Goal: Information Seeking & Learning: Check status

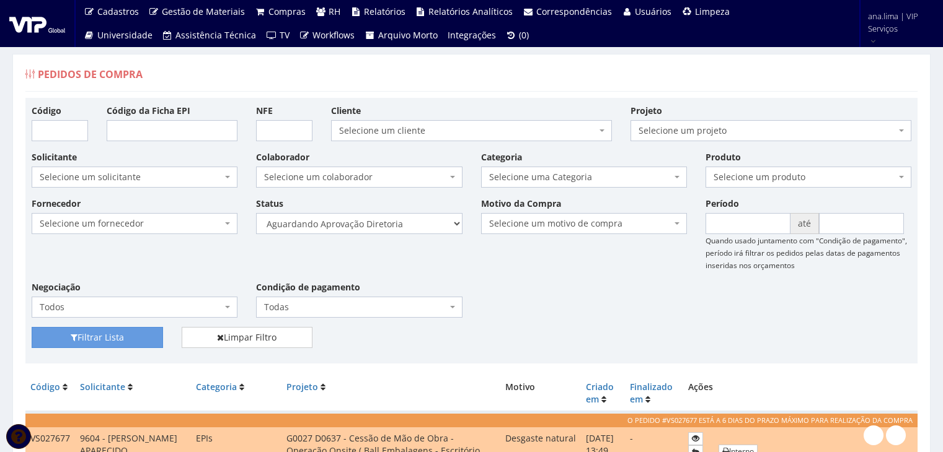
select select "1"
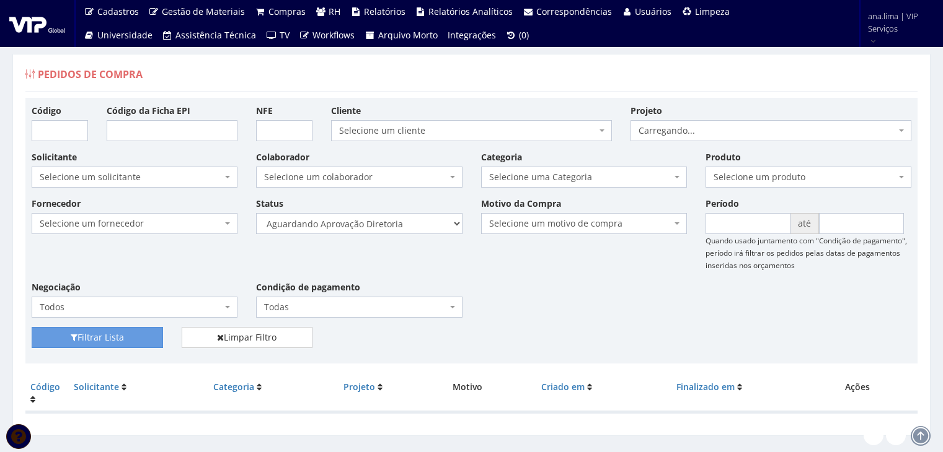
scroll to position [25, 0]
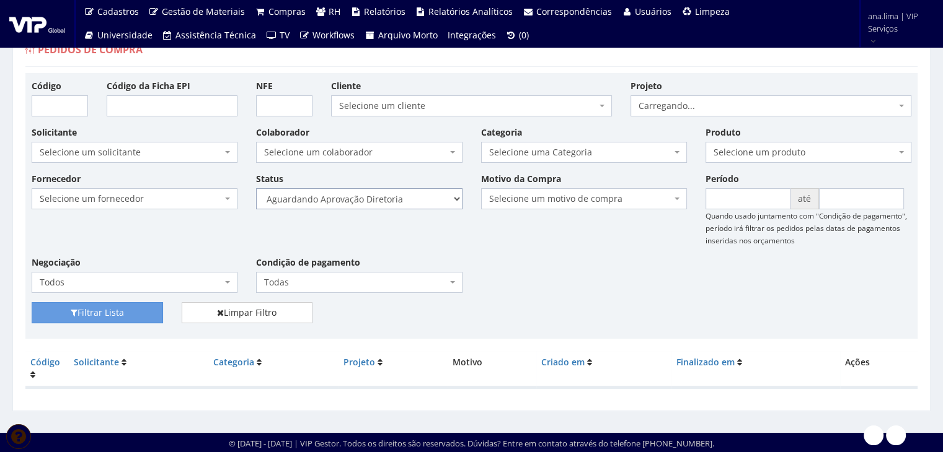
click at [435, 202] on select "Selecione um status Cancelado Aguardando Aprovação Diretoria Pedido Aprovado Ag…" at bounding box center [359, 198] width 206 height 21
select select "4"
click at [256, 188] on select "Selecione um status Cancelado Aguardando Aprovação Diretoria Pedido Aprovado Ag…" at bounding box center [359, 198] width 206 height 21
drag, startPoint x: 94, startPoint y: 310, endPoint x: 133, endPoint y: 304, distance: 39.4
click at [94, 310] on button "Filtrar Lista" at bounding box center [97, 312] width 131 height 21
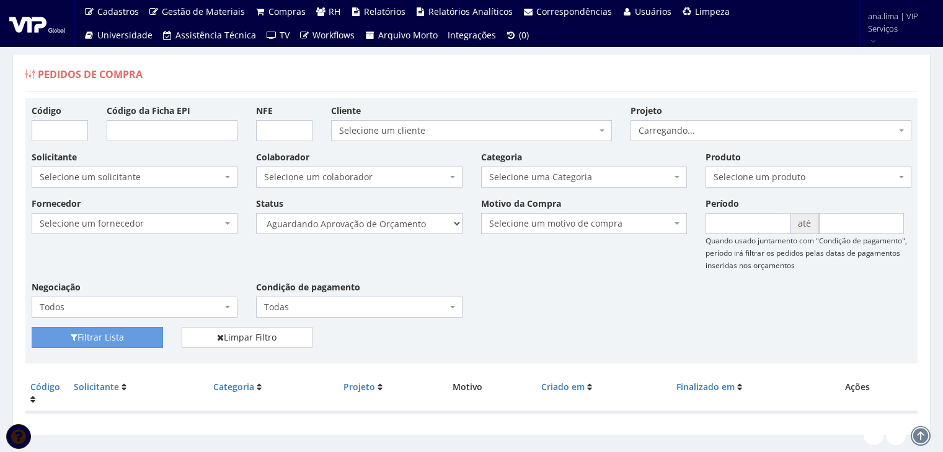
scroll to position [25, 0]
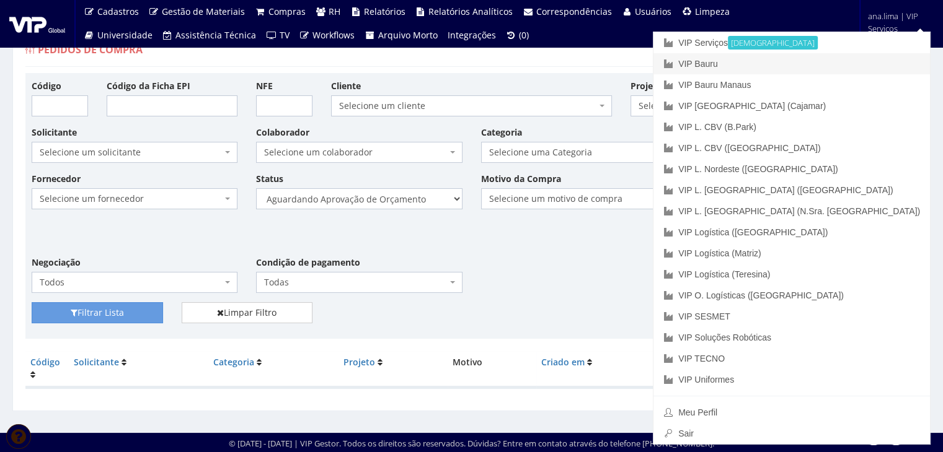
click at [850, 64] on link "VIP Bauru" at bounding box center [791, 63] width 276 height 21
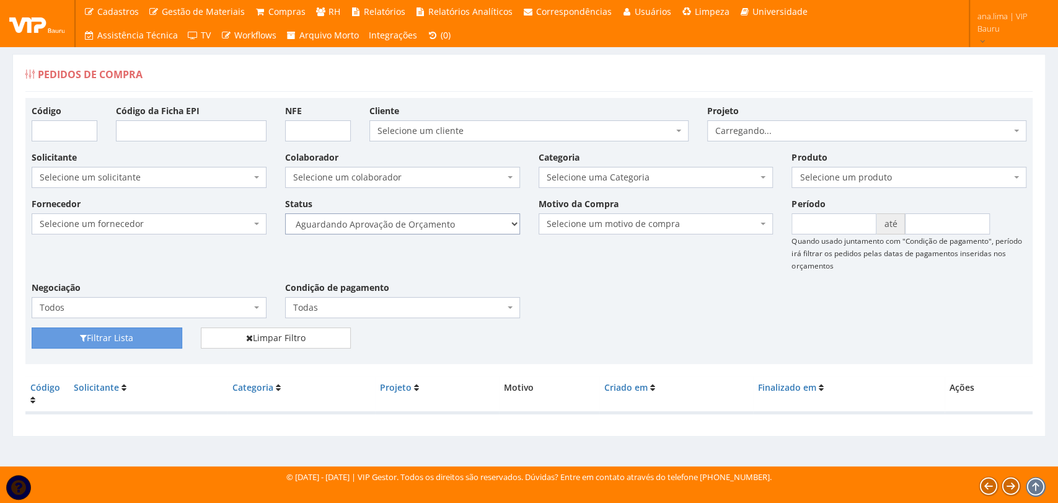
click at [464, 229] on select "Selecione um status Cancelado Aguardando Aprovação Diretoria Pedido Aprovado Ag…" at bounding box center [402, 223] width 235 height 21
select select "1"
click at [285, 213] on select "Selecione um status Cancelado Aguardando Aprovação Diretoria Pedido Aprovado Ag…" at bounding box center [402, 223] width 235 height 21
drag, startPoint x: 133, startPoint y: 341, endPoint x: 232, endPoint y: 305, distance: 104.9
click at [133, 342] on button "Filtrar Lista" at bounding box center [107, 337] width 151 height 21
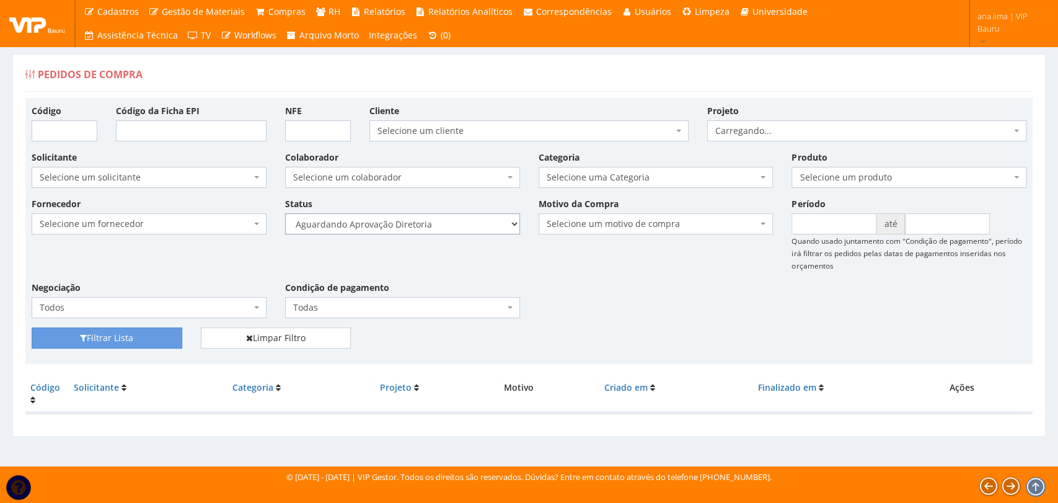
click at [465, 220] on select "Selecione um status Cancelado Aguardando Aprovação Diretoria Pedido Aprovado Ag…" at bounding box center [402, 223] width 235 height 21
select select "4"
click at [285, 213] on select "Selecione um status Cancelado Aguardando Aprovação Diretoria Pedido Aprovado Ag…" at bounding box center [402, 223] width 235 height 21
click at [143, 337] on button "Filtrar Lista" at bounding box center [107, 337] width 151 height 21
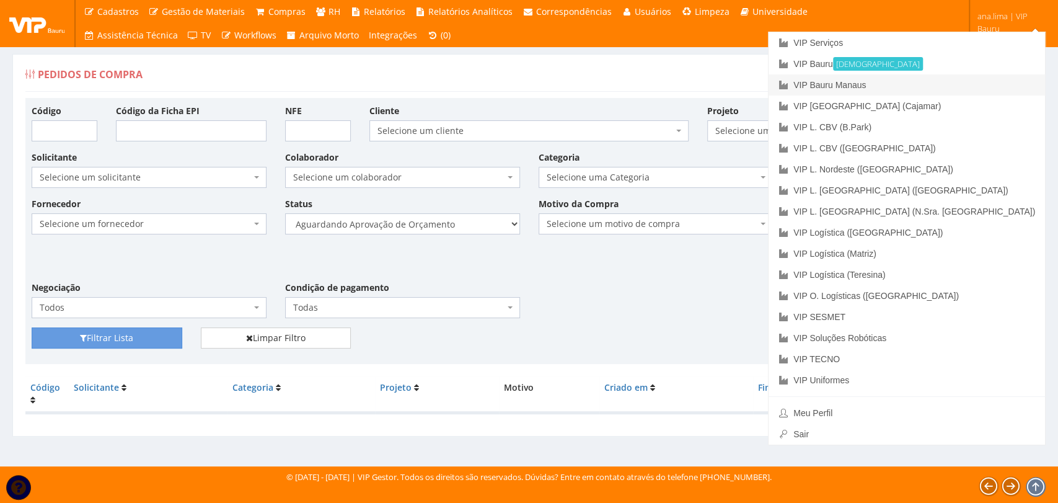
click at [967, 90] on link "VIP Bauru Manaus" at bounding box center [907, 84] width 276 height 21
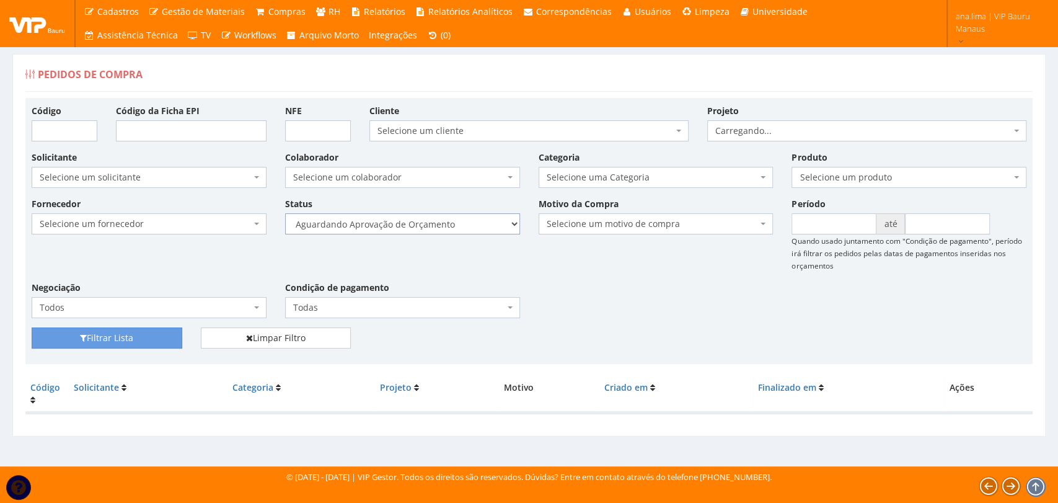
drag, startPoint x: 0, startPoint y: 0, endPoint x: 464, endPoint y: 231, distance: 518.6
click at [464, 229] on select "Selecione um status Cancelado Aguardando Aprovação Diretoria Pedido Aprovado Ag…" at bounding box center [402, 223] width 235 height 21
select select "1"
click at [285, 213] on select "Selecione um status Cancelado Aguardando Aprovação Diretoria Pedido Aprovado Ag…" at bounding box center [402, 223] width 235 height 21
click at [123, 341] on button "Filtrar Lista" at bounding box center [107, 337] width 151 height 21
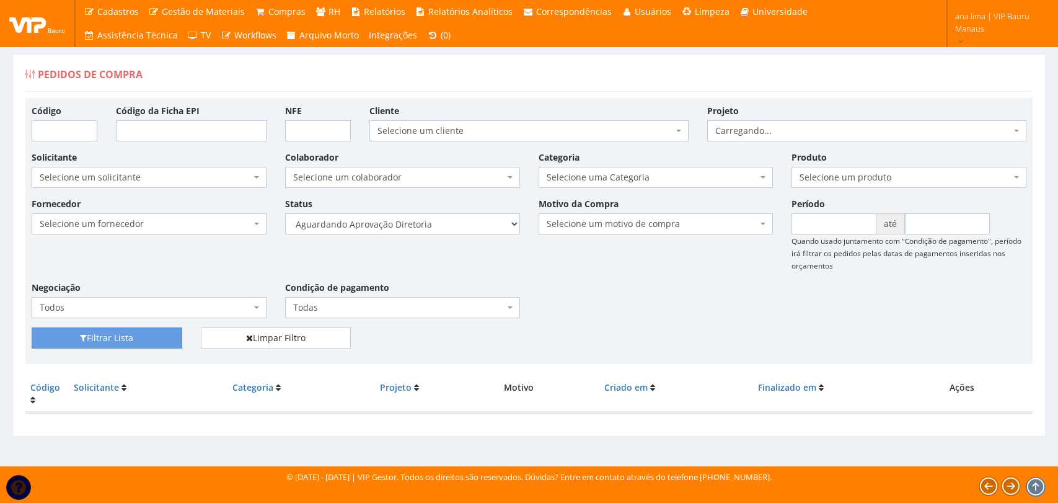
click at [462, 229] on select "Selecione um status Cancelado Aguardando Aprovação Diretoria Pedido Aprovado Ag…" at bounding box center [402, 223] width 235 height 21
select select "4"
click at [285, 213] on select "Selecione um status Cancelado Aguardando Aprovação Diretoria Pedido Aprovado Ag…" at bounding box center [402, 223] width 235 height 21
click at [105, 337] on button "Filtrar Lista" at bounding box center [107, 337] width 151 height 21
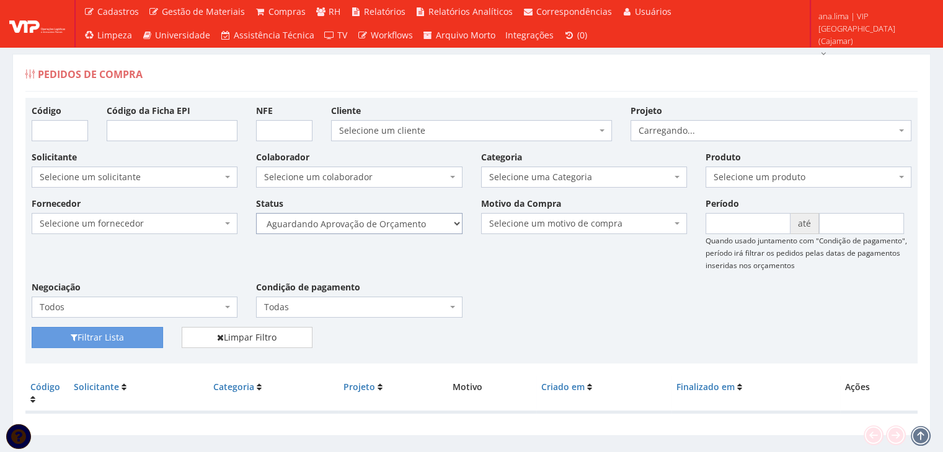
click at [418, 225] on select "Selecione um status Cancelado Aguardando Aprovação Diretoria Pedido Aprovado Ag…" at bounding box center [359, 223] width 206 height 21
select select "1"
click at [256, 213] on select "Selecione um status Cancelado Aguardando Aprovação Diretoria Pedido Aprovado Ag…" at bounding box center [359, 223] width 206 height 21
click at [136, 332] on button "Filtrar Lista" at bounding box center [97, 337] width 131 height 21
drag, startPoint x: 409, startPoint y: 223, endPoint x: 405, endPoint y: 232, distance: 10.0
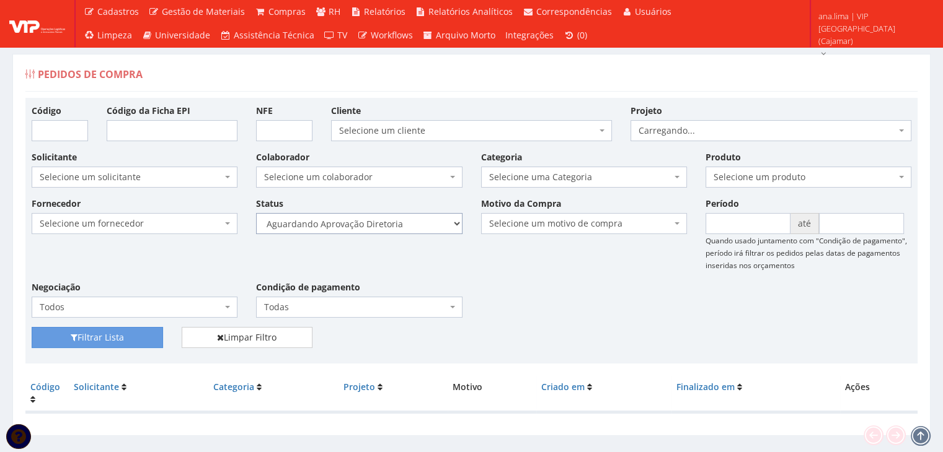
click at [409, 224] on select "Selecione um status Cancelado Aguardando Aprovação Diretoria Pedido Aprovado Ag…" at bounding box center [359, 223] width 206 height 21
select select "4"
click at [256, 213] on select "Selecione um status Cancelado Aguardando Aprovação Diretoria Pedido Aprovado Ag…" at bounding box center [359, 223] width 206 height 21
click at [135, 335] on button "Filtrar Lista" at bounding box center [97, 337] width 131 height 21
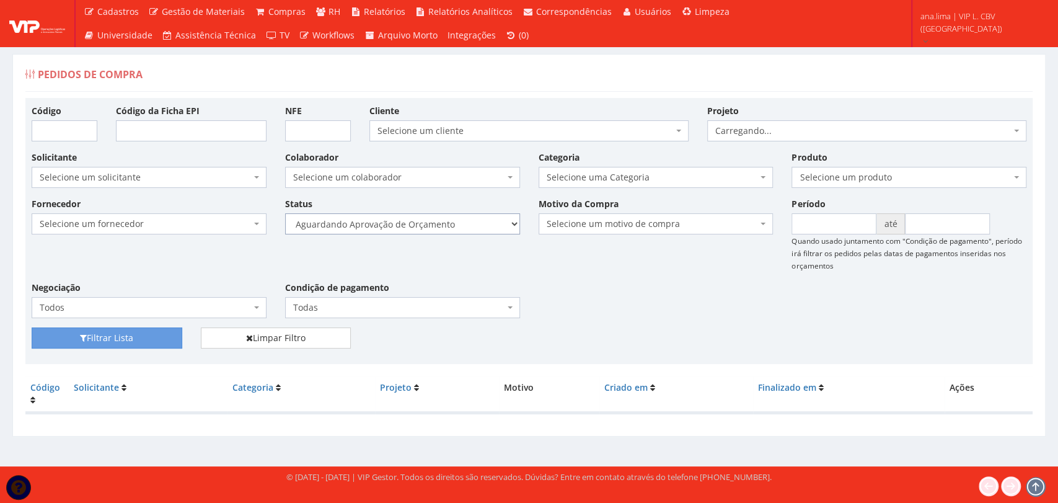
click at [436, 223] on select "Selecione um status Cancelado Aguardando Aprovação Diretoria Pedido Aprovado Ag…" at bounding box center [402, 223] width 235 height 21
select select "1"
click at [285, 213] on select "Selecione um status Cancelado Aguardando Aprovação Diretoria Pedido Aprovado Ag…" at bounding box center [402, 223] width 235 height 21
click at [138, 337] on button "Filtrar Lista" at bounding box center [107, 337] width 151 height 21
select select "4"
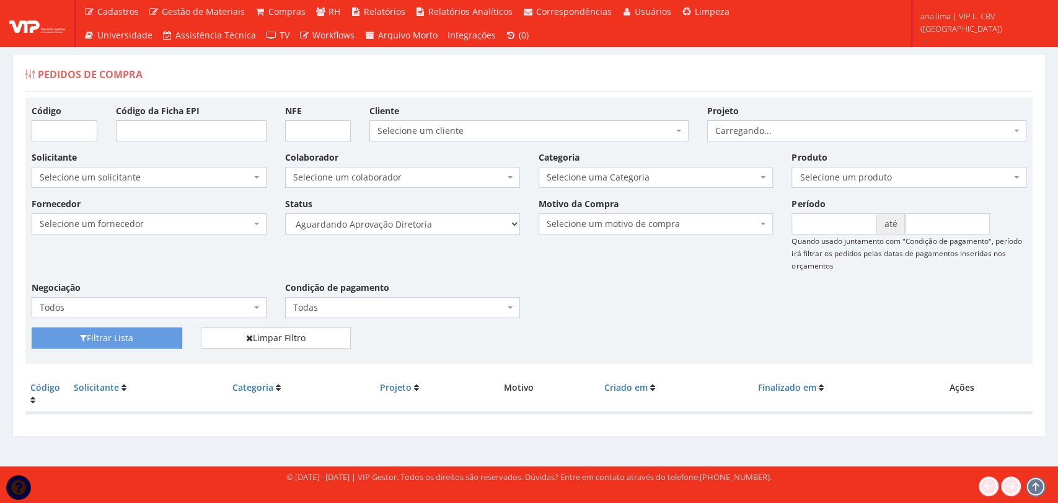
click at [285, 213] on select "Selecione um status Cancelado Aguardando Aprovação Diretoria Pedido Aprovado Ag…" at bounding box center [402, 223] width 235 height 21
click at [167, 345] on button "Filtrar Lista" at bounding box center [107, 337] width 151 height 21
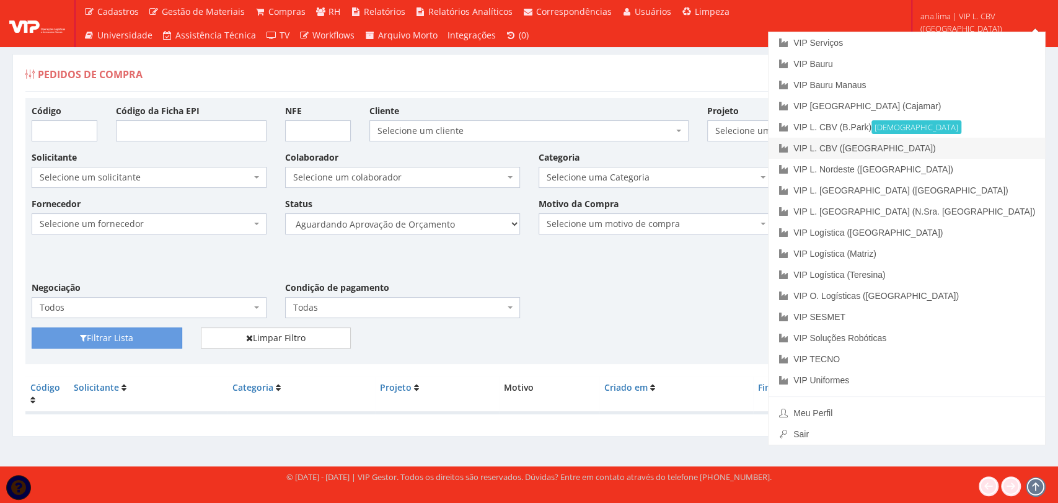
click at [964, 157] on link "VIP L. CBV ([GEOGRAPHIC_DATA])" at bounding box center [907, 148] width 276 height 21
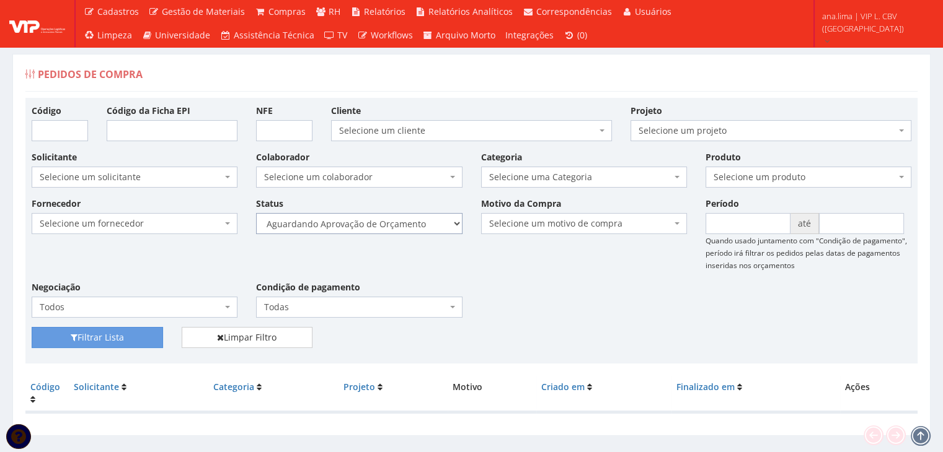
click at [391, 224] on select "Selecione um status Cancelado Aguardando Aprovação Diretoria Pedido Aprovado Ag…" at bounding box center [359, 223] width 206 height 21
select select "1"
click at [256, 213] on select "Selecione um status Cancelado Aguardando Aprovação Diretoria Pedido Aprovado Ag…" at bounding box center [359, 223] width 206 height 21
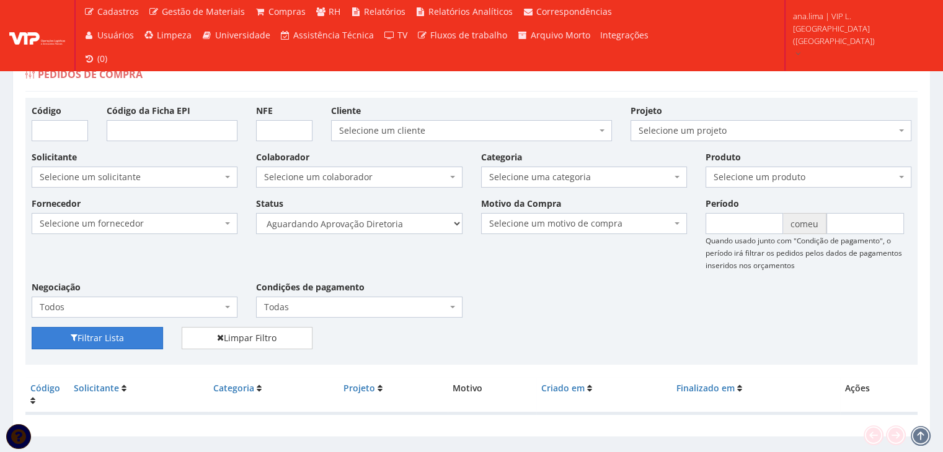
click at [129, 337] on button "Filtrar Lista" at bounding box center [97, 338] width 131 height 22
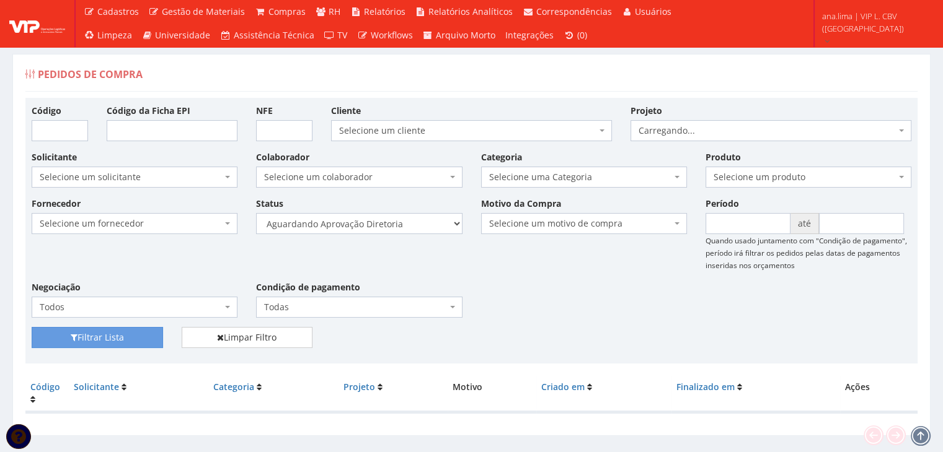
scroll to position [25, 0]
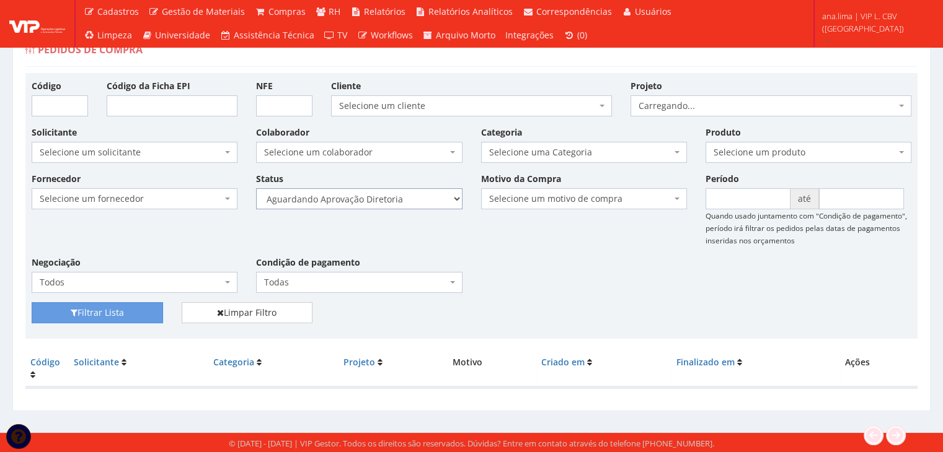
click at [426, 201] on select "Selecione um status Cancelado Aguardando Aprovação Diretoria Pedido Aprovado Ag…" at bounding box center [359, 198] width 206 height 21
select select "4"
click at [256, 188] on select "Selecione um status Cancelado Aguardando Aprovação Diretoria Pedido Aprovado Ag…" at bounding box center [359, 198] width 206 height 21
click at [135, 305] on button "Filtrar Lista" at bounding box center [97, 312] width 131 height 21
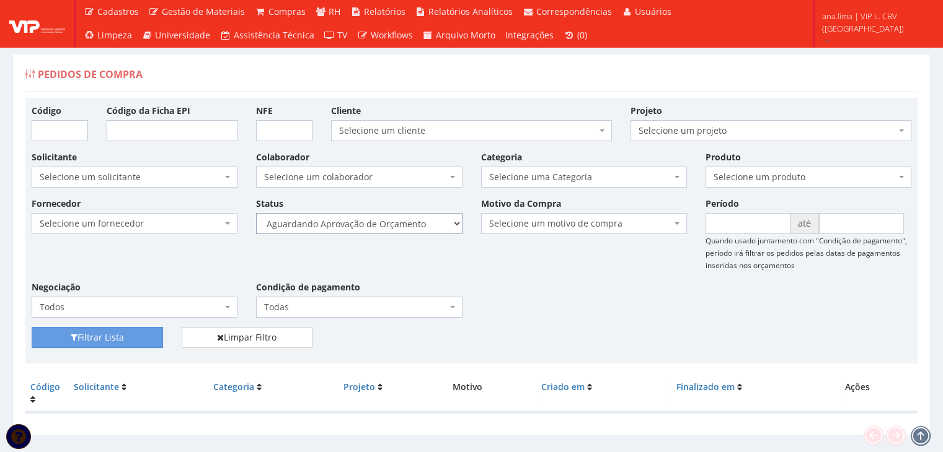
click at [379, 227] on select "Selecione um status Cancelado Aguardando Aprovação Diretoria Pedido Aprovado Ag…" at bounding box center [359, 223] width 206 height 21
select select "1"
click at [256, 213] on select "Selecione um status Cancelado Aguardando Aprovação Diretoria Pedido Aprovado Ag…" at bounding box center [359, 223] width 206 height 21
click at [136, 332] on button "Filtrar Lista" at bounding box center [97, 337] width 131 height 21
drag, startPoint x: 310, startPoint y: 224, endPoint x: 346, endPoint y: 230, distance: 36.5
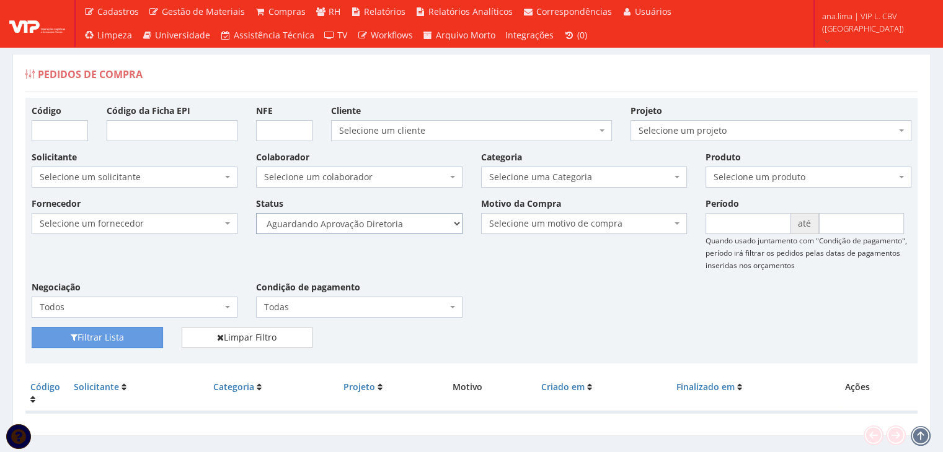
click at [310, 224] on select "Selecione um status Cancelado Aguardando Aprovação Diretoria Pedido Aprovado Ag…" at bounding box center [359, 223] width 206 height 21
click at [256, 213] on select "Selecione um status Cancelado Aguardando Aprovação Diretoria Pedido Aprovado Ag…" at bounding box center [359, 223] width 206 height 21
click at [141, 335] on button "Filtrar Lista" at bounding box center [97, 337] width 131 height 21
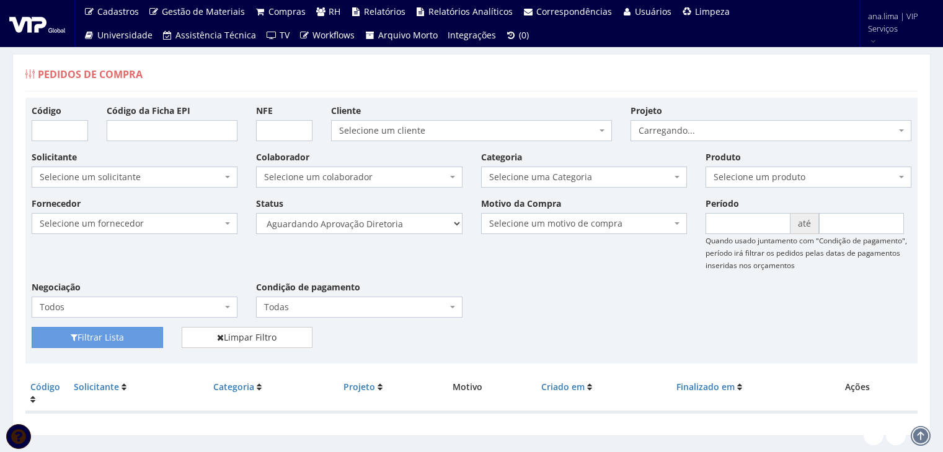
click at [397, 224] on select "Selecione um status Cancelado Aguardando Aprovação Diretoria Pedido Aprovado Ag…" at bounding box center [359, 223] width 206 height 21
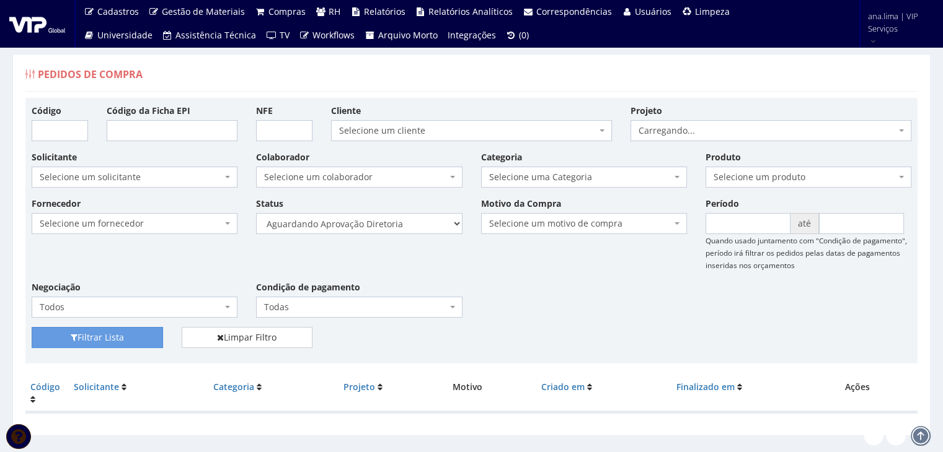
click at [256, 213] on select "Selecione um status Cancelado Aguardando Aprovação Diretoria Pedido Aprovado Ag…" at bounding box center [359, 223] width 206 height 21
click at [90, 337] on button "Filtrar Lista" at bounding box center [97, 337] width 131 height 21
click at [393, 224] on select "Selecione um status Cancelado Aguardando Aprovação Diretoria Pedido Aprovado Ag…" at bounding box center [359, 223] width 206 height 21
select select "4"
click at [256, 213] on select "Selecione um status Cancelado Aguardando Aprovação Diretoria Pedido Aprovado Ag…" at bounding box center [359, 223] width 206 height 21
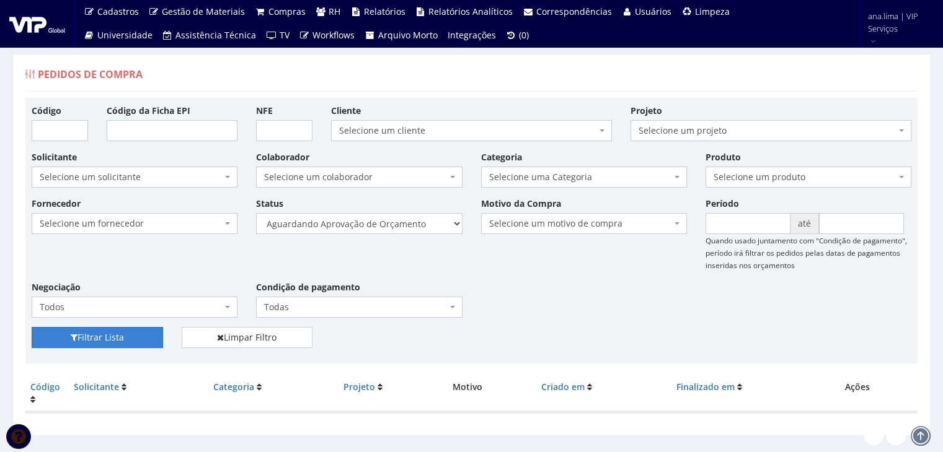
click at [76, 341] on icon "submit" at bounding box center [74, 337] width 7 height 9
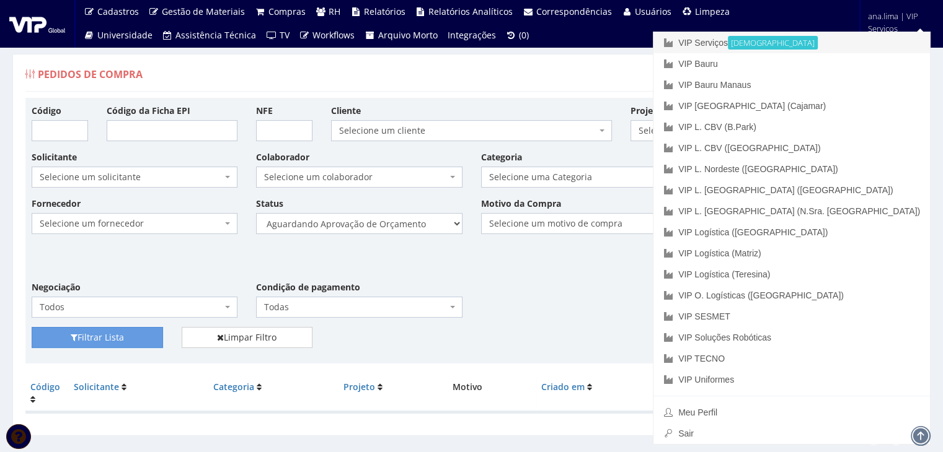
drag, startPoint x: 826, startPoint y: 43, endPoint x: 796, endPoint y: 49, distance: 30.4
click at [824, 43] on link "VIP Serviços Ativa" at bounding box center [791, 42] width 276 height 21
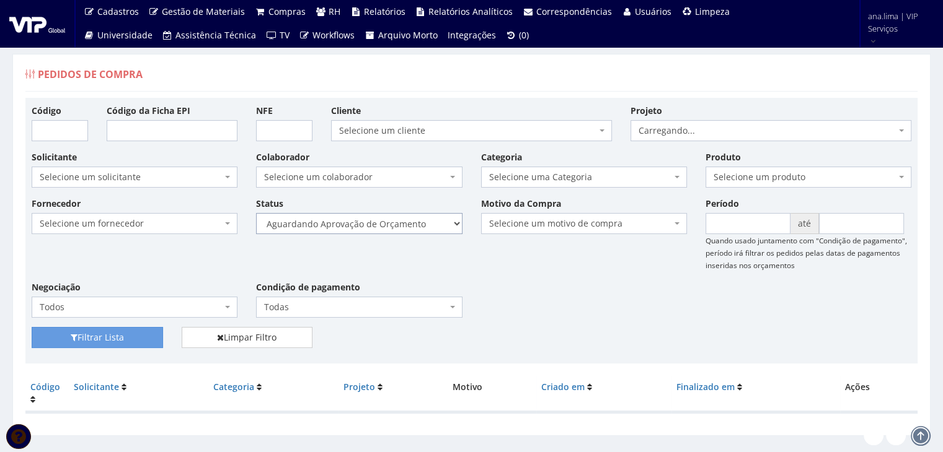
click at [405, 226] on select "Selecione um status Cancelado Aguardando Aprovação Diretoria Pedido Aprovado Ag…" at bounding box center [359, 223] width 206 height 21
select select "1"
click at [256, 213] on select "Selecione um status Cancelado Aguardando Aprovação Diretoria Pedido Aprovado Ag…" at bounding box center [359, 223] width 206 height 21
drag, startPoint x: 60, startPoint y: 335, endPoint x: 405, endPoint y: 269, distance: 351.6
click at [60, 336] on button "Filtrar Lista" at bounding box center [97, 337] width 131 height 21
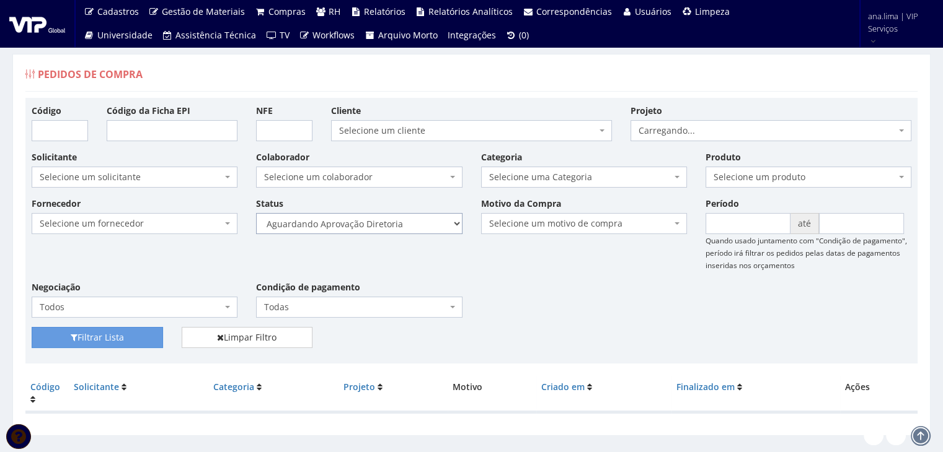
drag, startPoint x: 0, startPoint y: 0, endPoint x: 392, endPoint y: 221, distance: 449.9
click at [392, 221] on select "Selecione um status Cancelado Aguardando Aprovação Diretoria Pedido Aprovado Ag…" at bounding box center [359, 223] width 206 height 21
select select "4"
click at [256, 213] on select "Selecione um status Cancelado Aguardando Aprovação Diretoria Pedido Aprovado Ag…" at bounding box center [359, 223] width 206 height 21
click at [86, 340] on button "Filtrar Lista" at bounding box center [97, 337] width 131 height 21
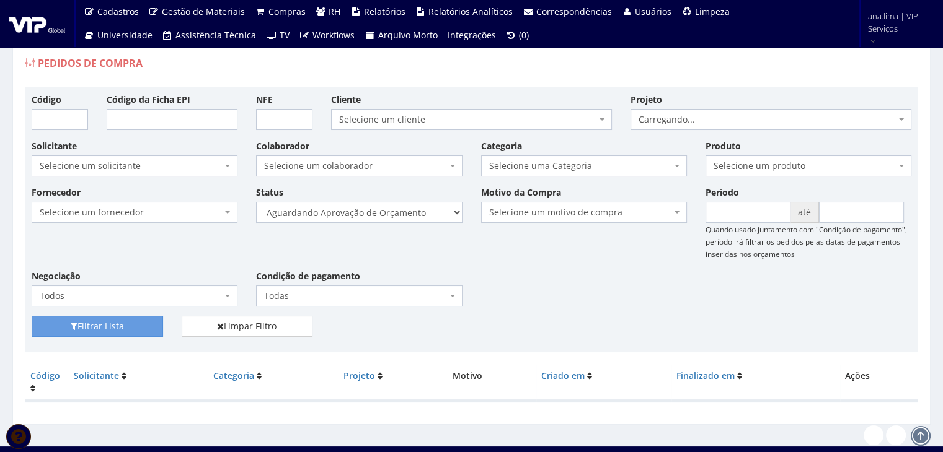
scroll to position [25, 0]
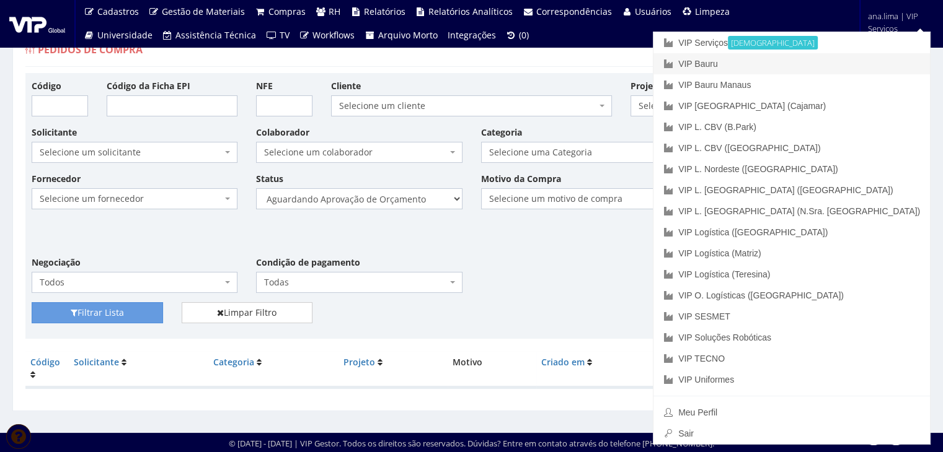
click at [867, 65] on link "VIP Bauru" at bounding box center [791, 63] width 276 height 21
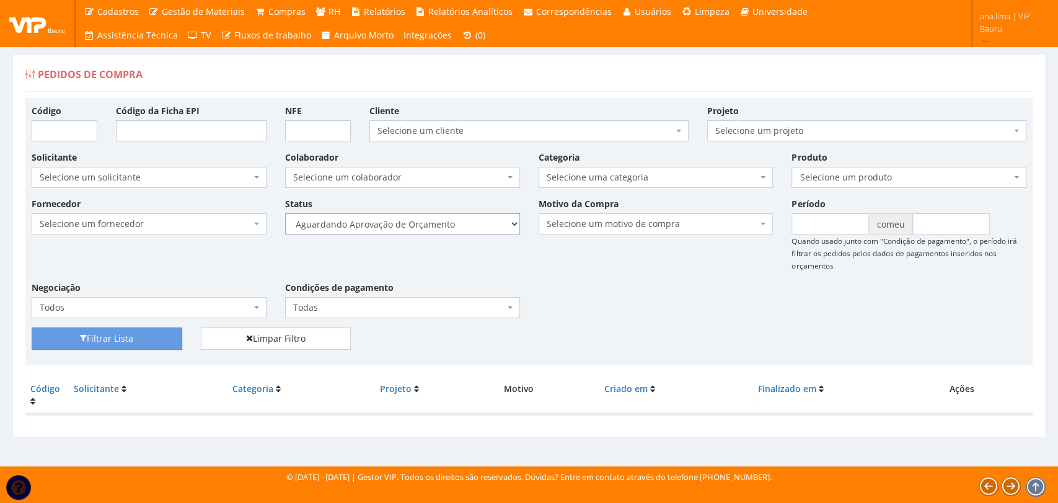
click at [446, 225] on select "Selecione um status Cancelado Aguardando Aprovação Diretoria Pedido Aprovado Ag…" at bounding box center [402, 223] width 235 height 21
select select "1"
click at [285, 213] on select "Selecione um status Cancelado Aguardando Aprovação Diretoria Pedido Aprovado Ag…" at bounding box center [402, 223] width 235 height 21
drag, startPoint x: 121, startPoint y: 337, endPoint x: 169, endPoint y: 320, distance: 49.8
click at [124, 335] on font "Filtrar Lista" at bounding box center [110, 339] width 46 height 12
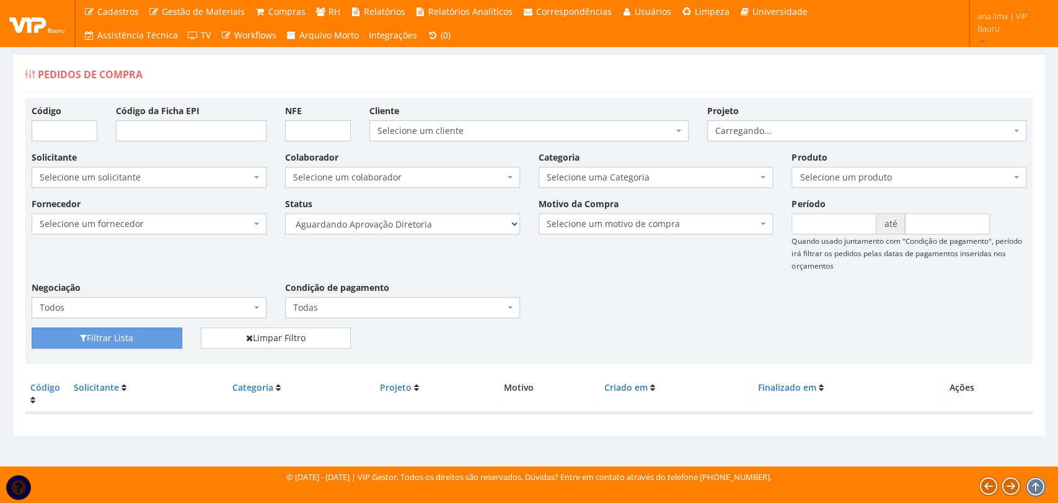
select select "4"
click at [285, 213] on select "Selecione um status Cancelado Aguardando Aprovação Diretoria Pedido Aprovado Ag…" at bounding box center [402, 223] width 235 height 21
click at [163, 341] on button "Filtrar Lista" at bounding box center [107, 337] width 151 height 21
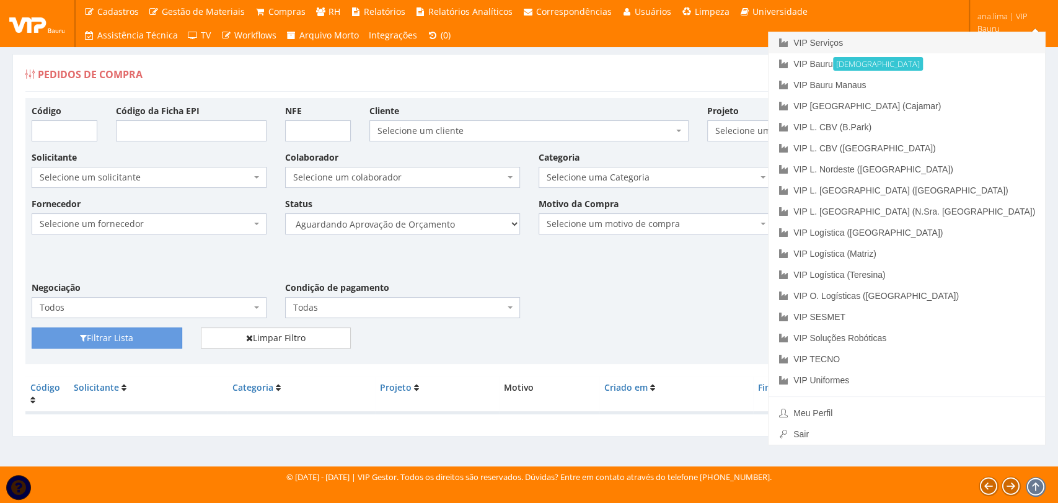
click at [924, 40] on link "VIP Serviços" at bounding box center [907, 42] width 276 height 21
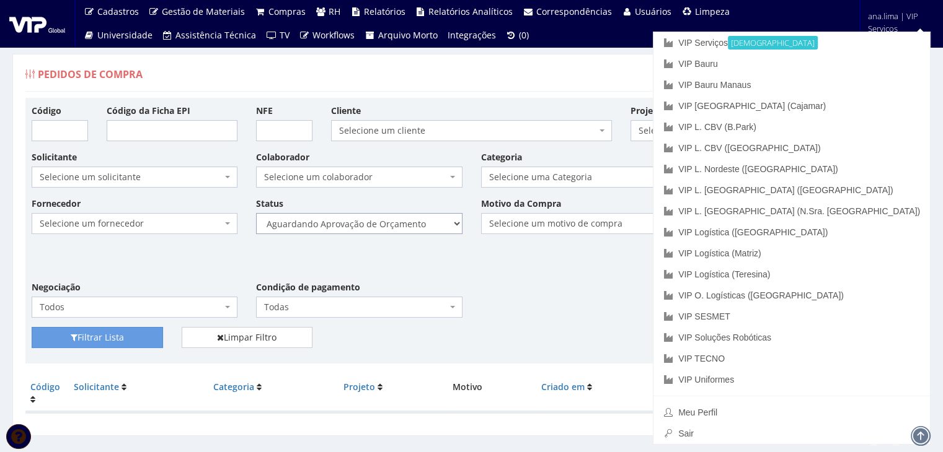
click at [381, 227] on select "Selecione um status Cancelado Aguardando Aprovação Diretoria Pedido Aprovado Ag…" at bounding box center [359, 223] width 206 height 21
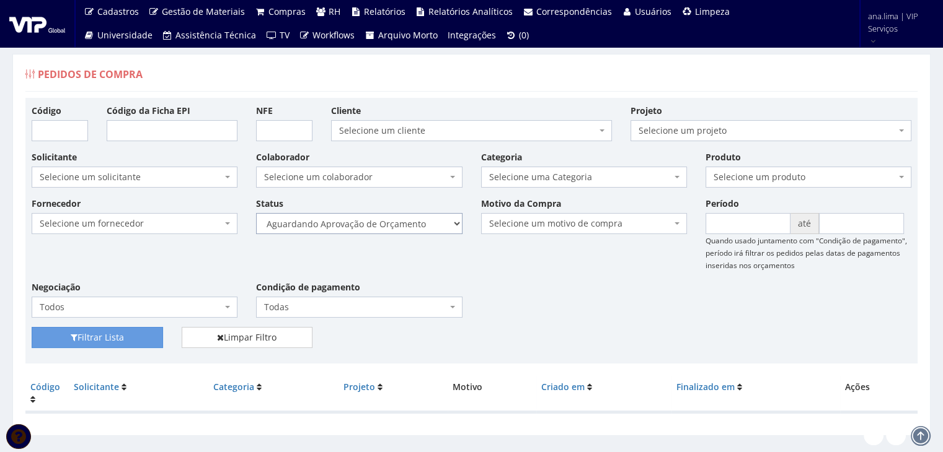
select select "1"
click at [256, 213] on select "Selecione um status Cancelado Aguardando Aprovação Diretoria Pedido Aprovado Ag…" at bounding box center [359, 223] width 206 height 21
click at [128, 332] on button "Filtrar Lista" at bounding box center [97, 337] width 131 height 21
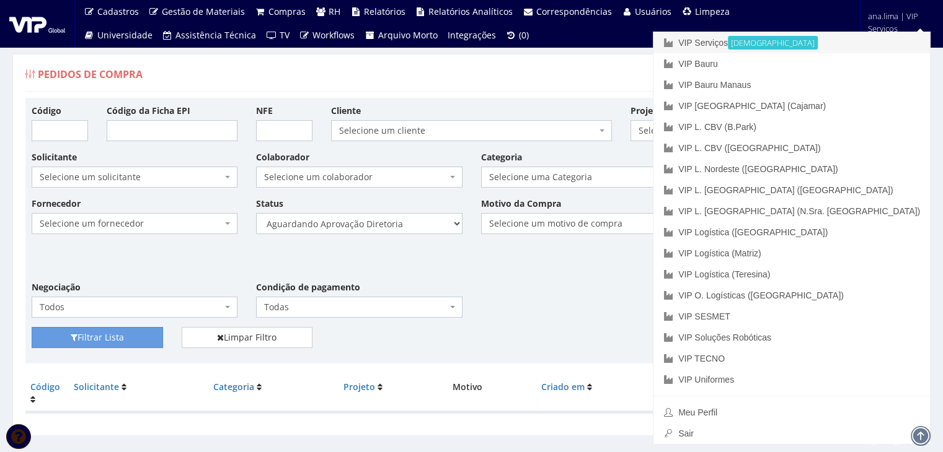
click at [831, 38] on link "VIP Serviços Ativa" at bounding box center [791, 42] width 276 height 21
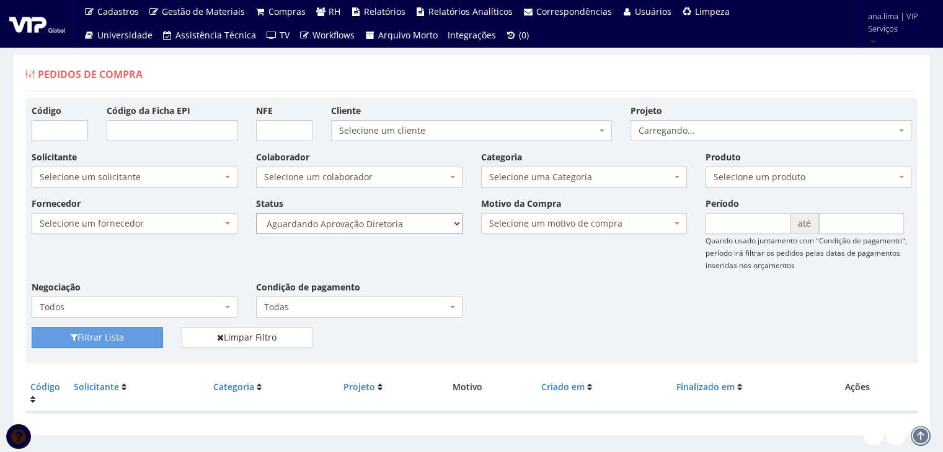
drag, startPoint x: 0, startPoint y: 0, endPoint x: 400, endPoint y: 226, distance: 459.6
click at [400, 226] on select "Selecione um status Cancelado Aguardando Aprovação Diretoria Pedido Aprovado Ag…" at bounding box center [359, 223] width 206 height 21
click at [256, 213] on select "Selecione um status Cancelado Aguardando Aprovação Diretoria Pedido Aprovado Ag…" at bounding box center [359, 223] width 206 height 21
drag, startPoint x: 139, startPoint y: 340, endPoint x: 179, endPoint y: 315, distance: 46.3
click at [139, 339] on button "Filtrar Lista" at bounding box center [97, 337] width 131 height 21
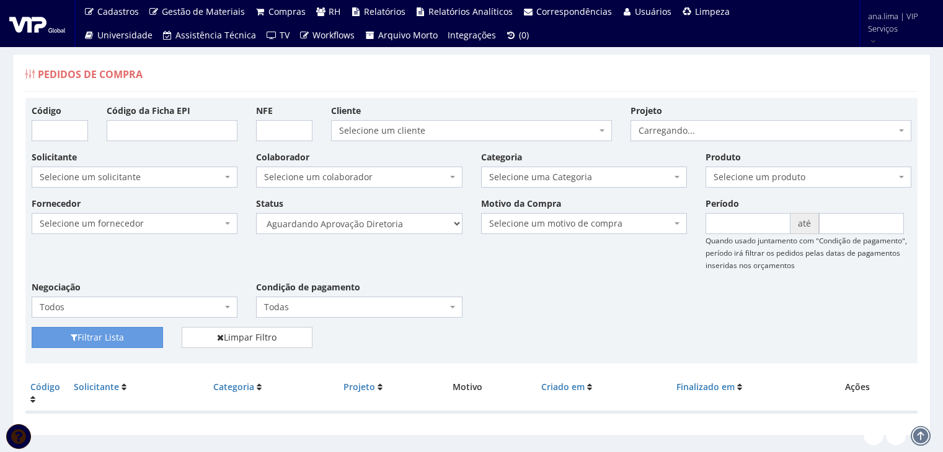
click at [392, 224] on select "Selecione um status Cancelado Aguardando Aprovação Diretoria Pedido Aprovado Ag…" at bounding box center [359, 223] width 206 height 21
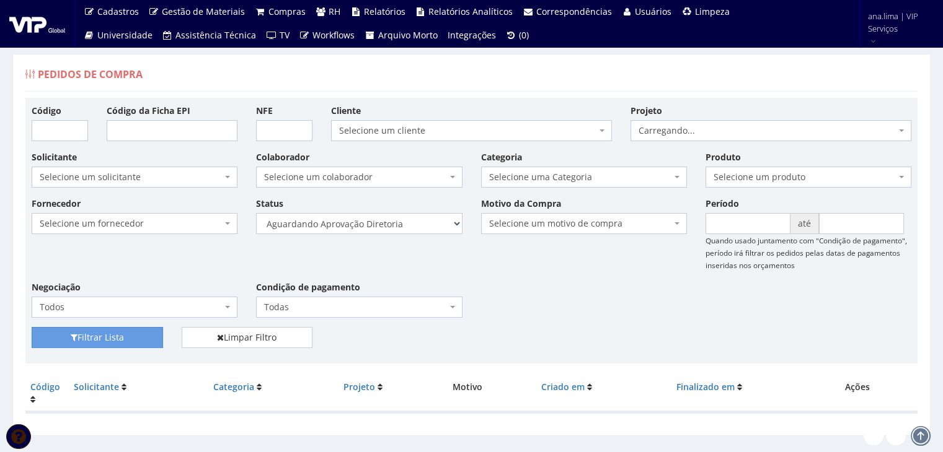
select select "4"
click at [256, 213] on select "Selecione um status Cancelado Aguardando Aprovação Diretoria Pedido Aprovado Ag…" at bounding box center [359, 223] width 206 height 21
click at [105, 335] on button "Filtrar Lista" at bounding box center [97, 337] width 131 height 21
